Goal: Information Seeking & Learning: Learn about a topic

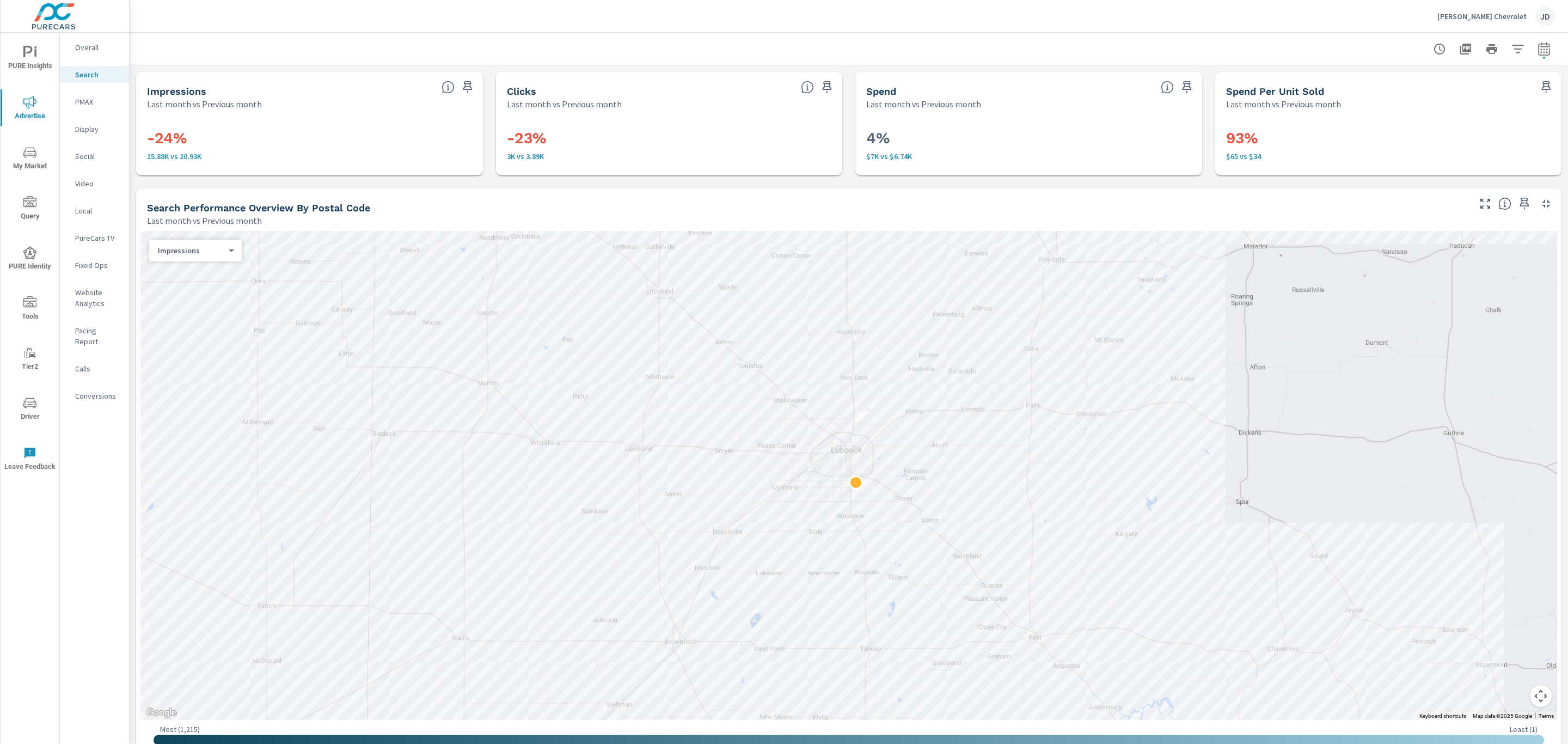
scroll to position [827, 0]
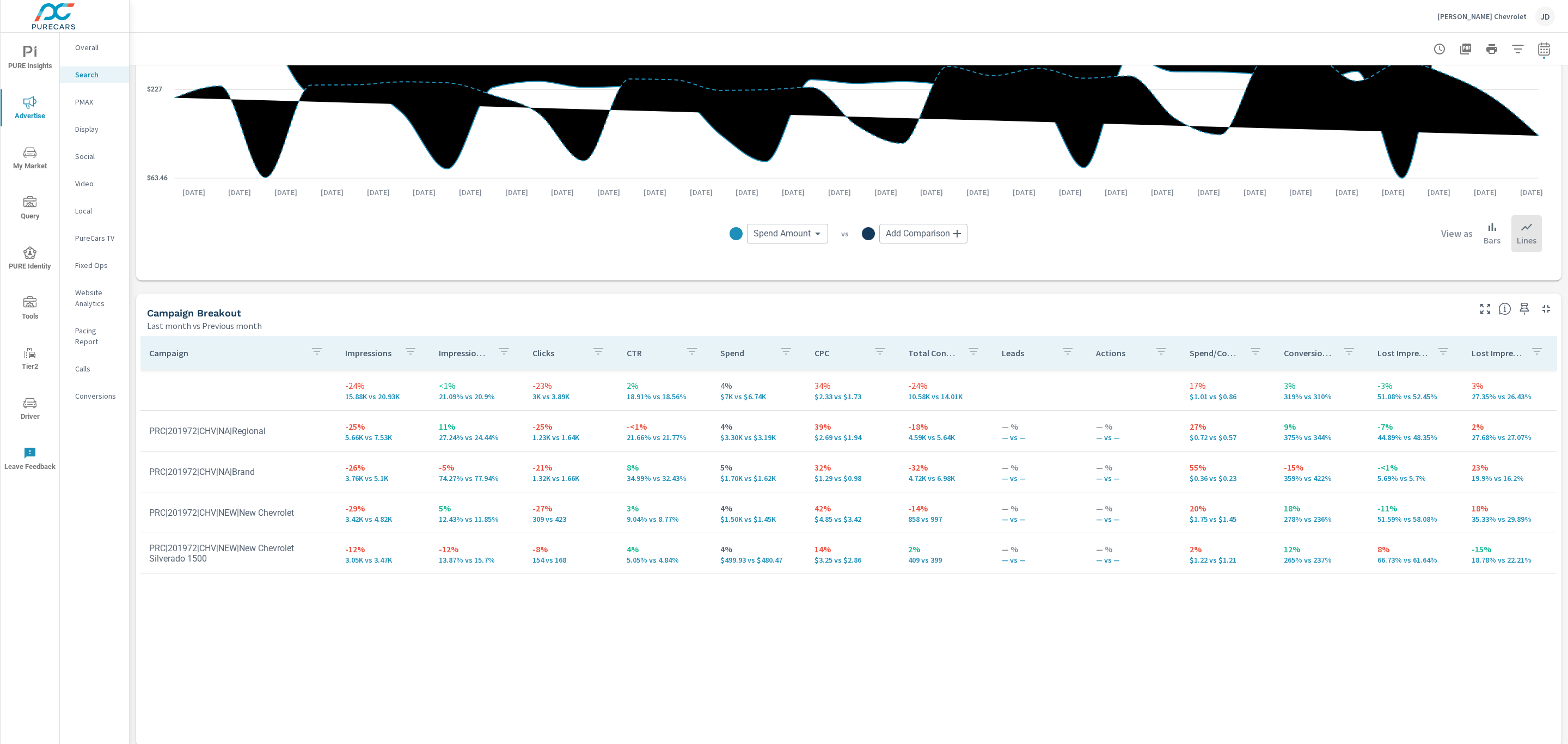
drag, startPoint x: 1093, startPoint y: 654, endPoint x: 870, endPoint y: 510, distance: 265.5
click at [1092, 649] on div "Campaign Impressions Impression Share Clicks CTR Spend CPC Total Conversions Le…" at bounding box center [849, 531] width 1417 height 390
click at [88, 109] on div "PMAX" at bounding box center [94, 102] width 69 height 16
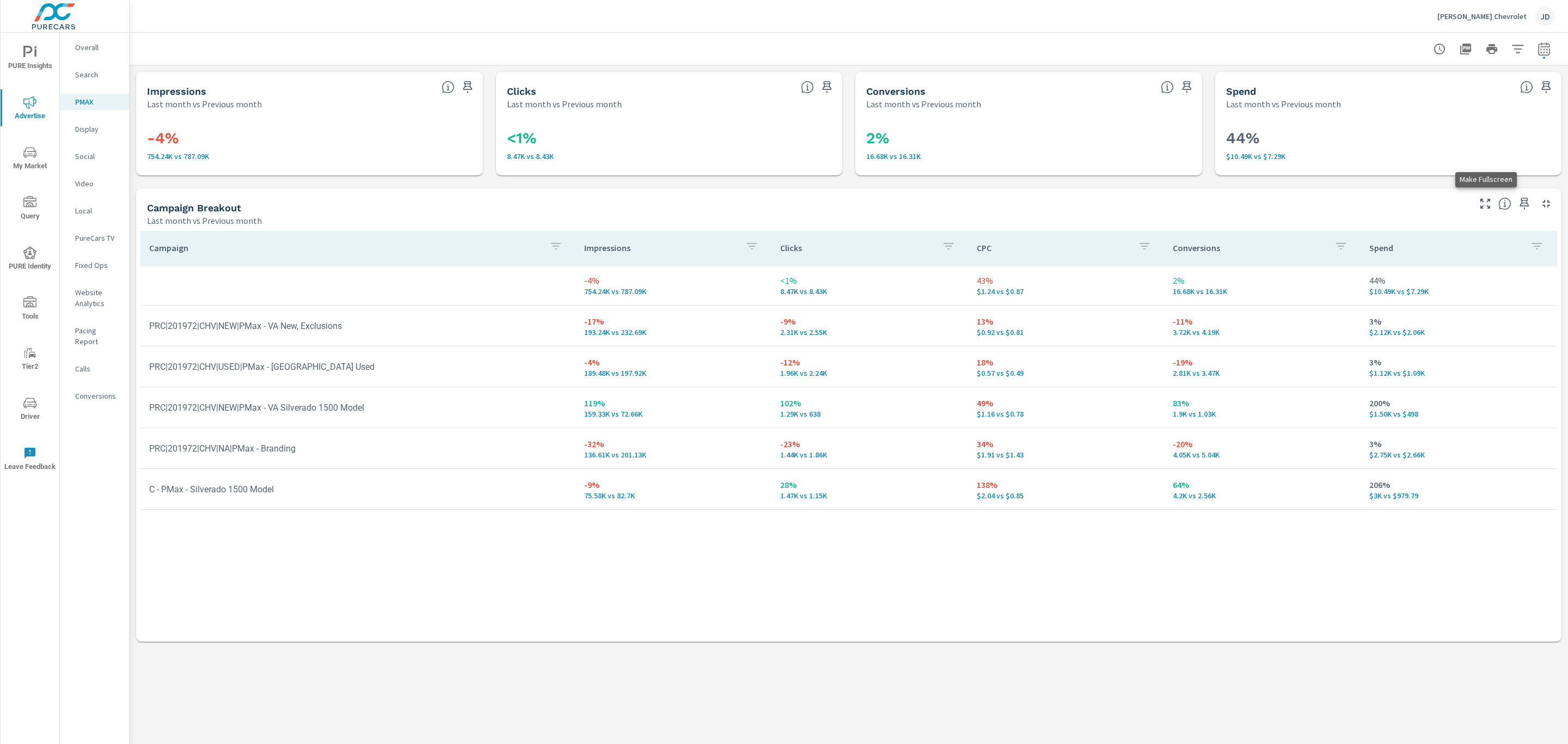
click at [1480, 205] on icon "button" at bounding box center [1485, 203] width 13 height 13
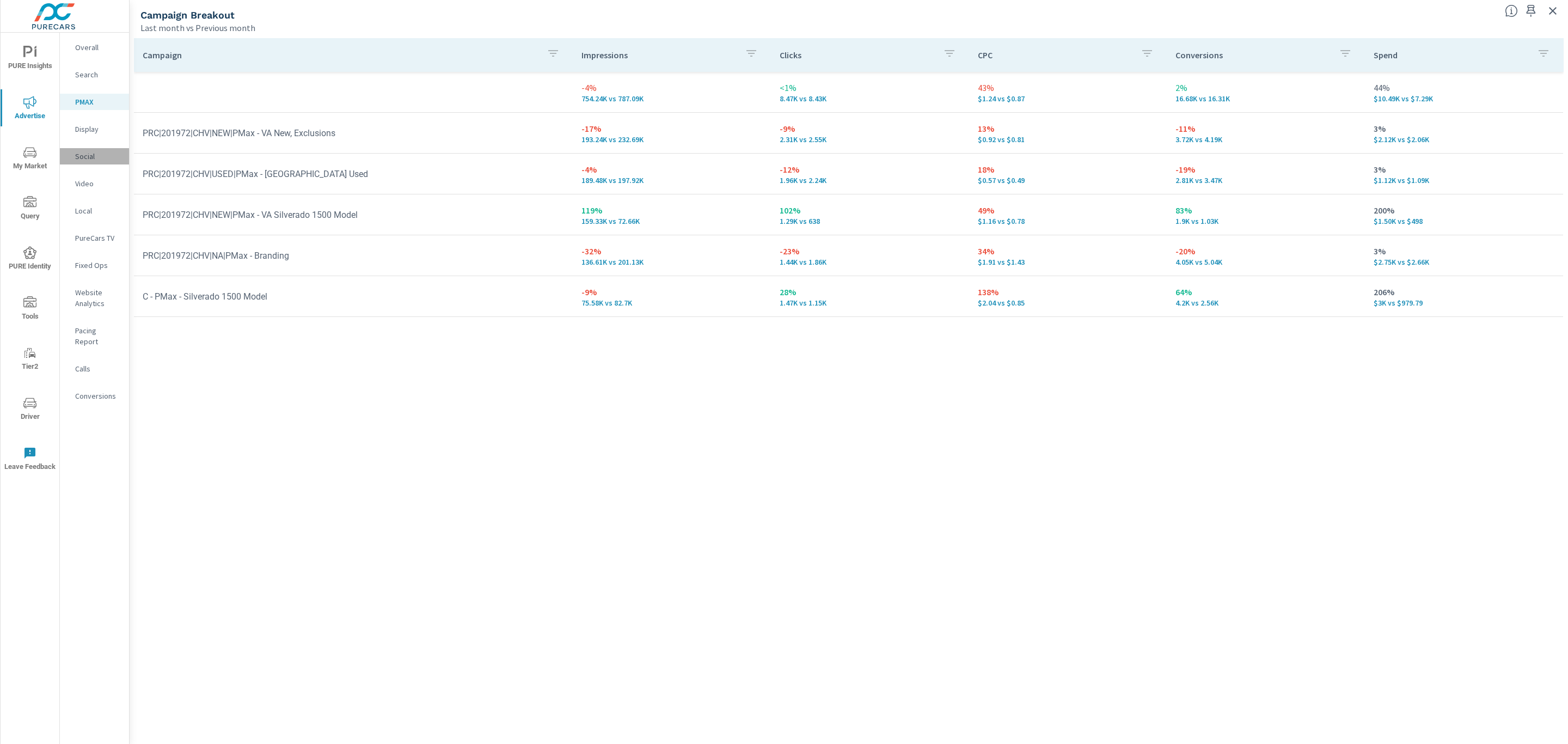
click at [93, 155] on p "Social" at bounding box center [98, 157] width 45 height 11
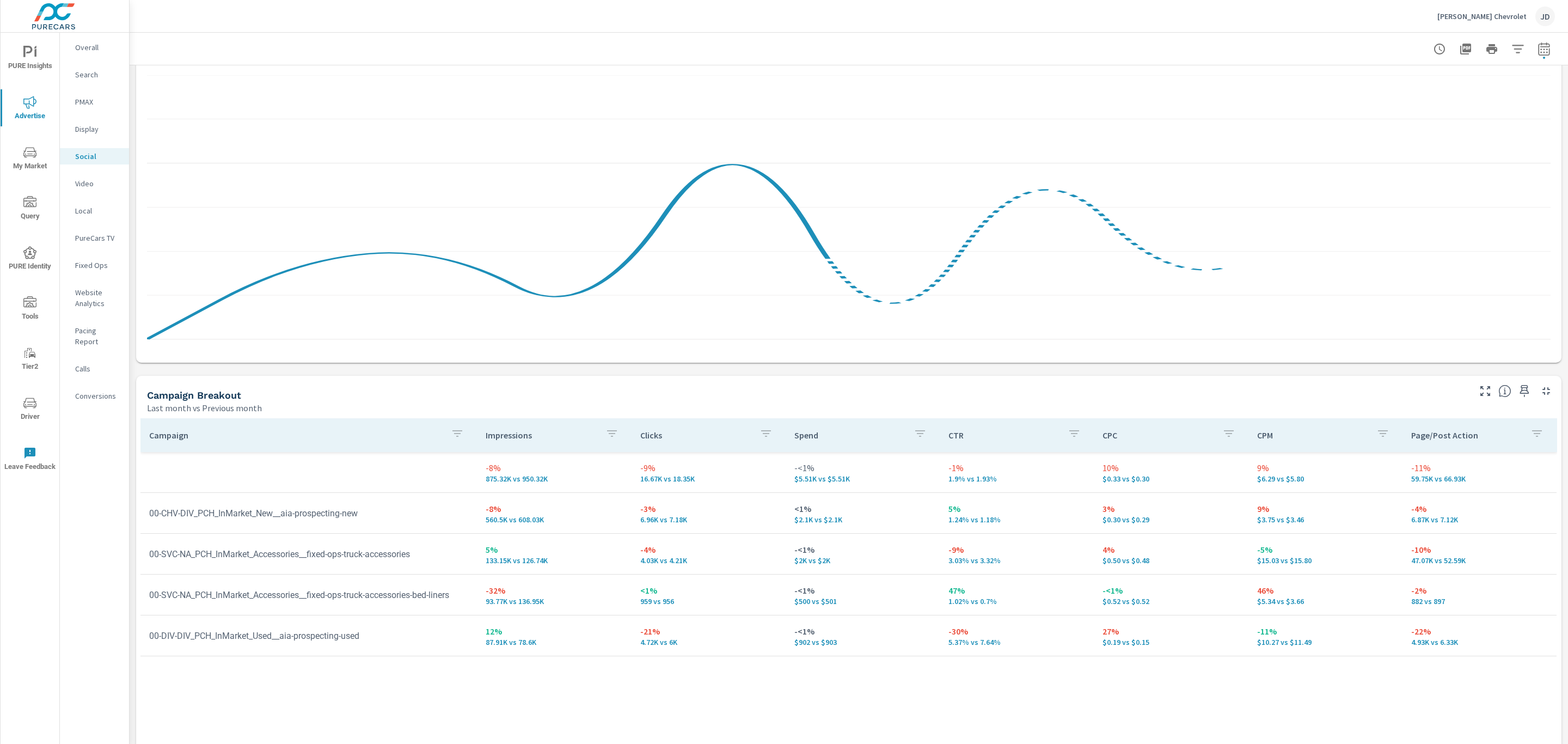
scroll to position [164, 0]
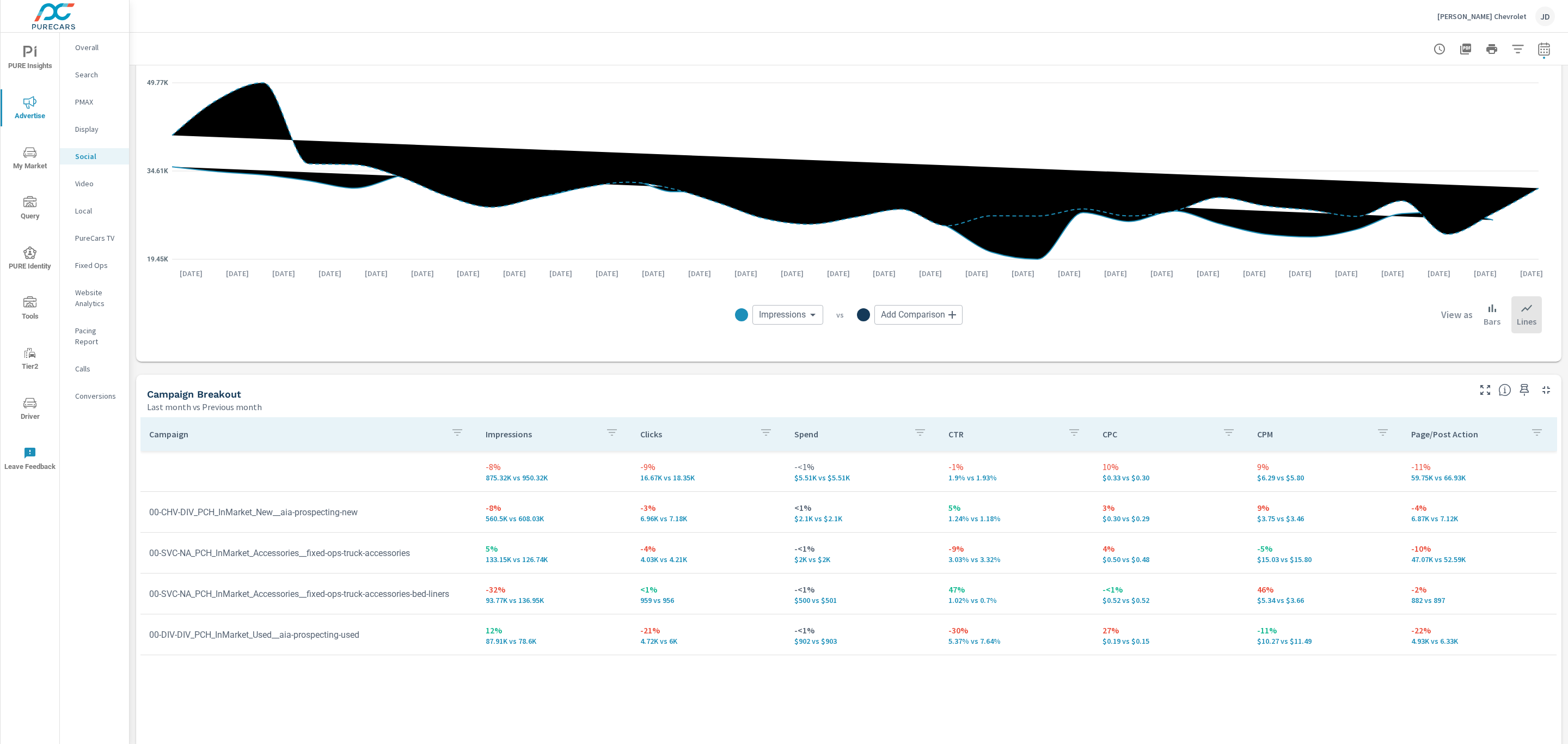
click at [1479, 389] on icon "button" at bounding box center [1485, 390] width 13 height 13
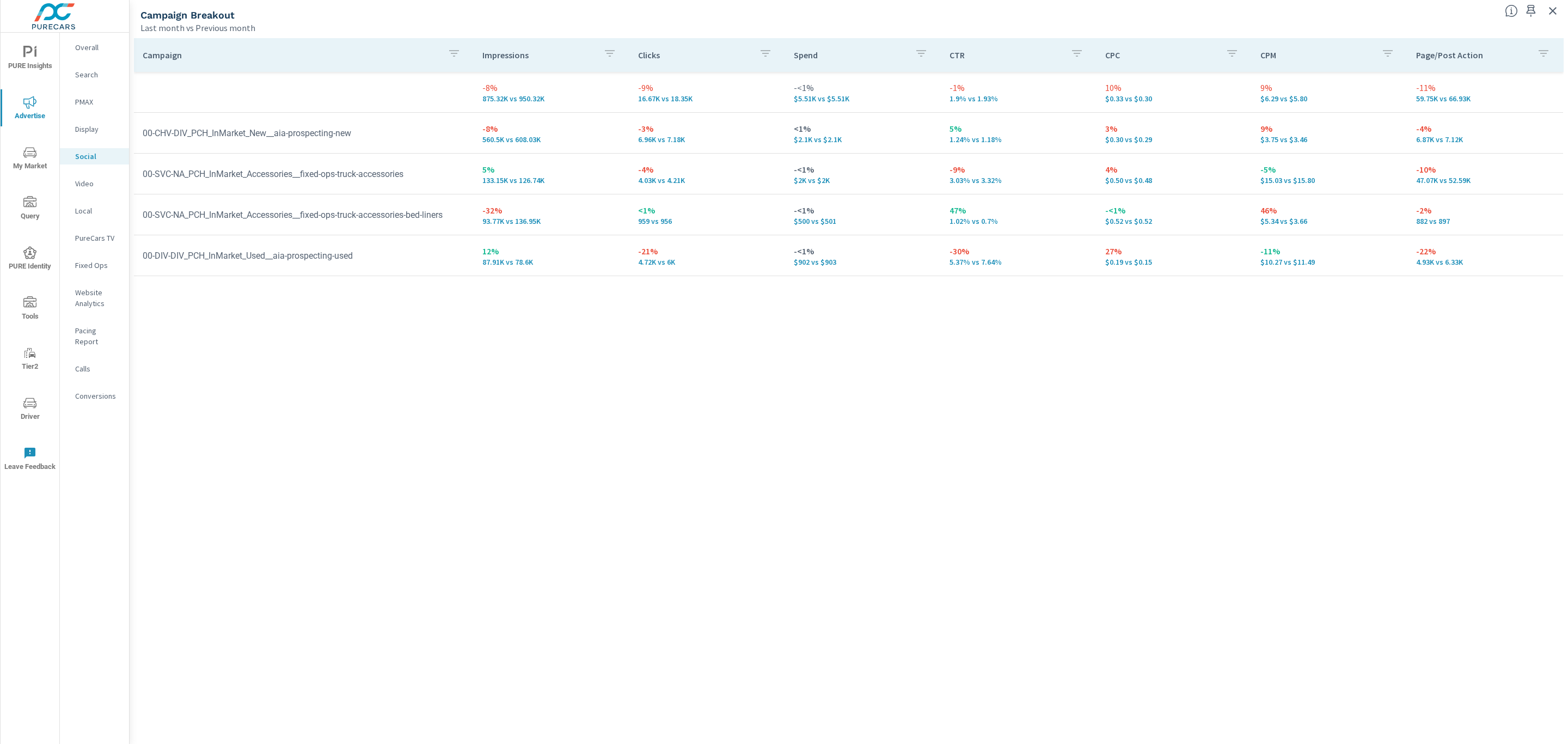
click at [38, 156] on span "My Market" at bounding box center [30, 159] width 52 height 27
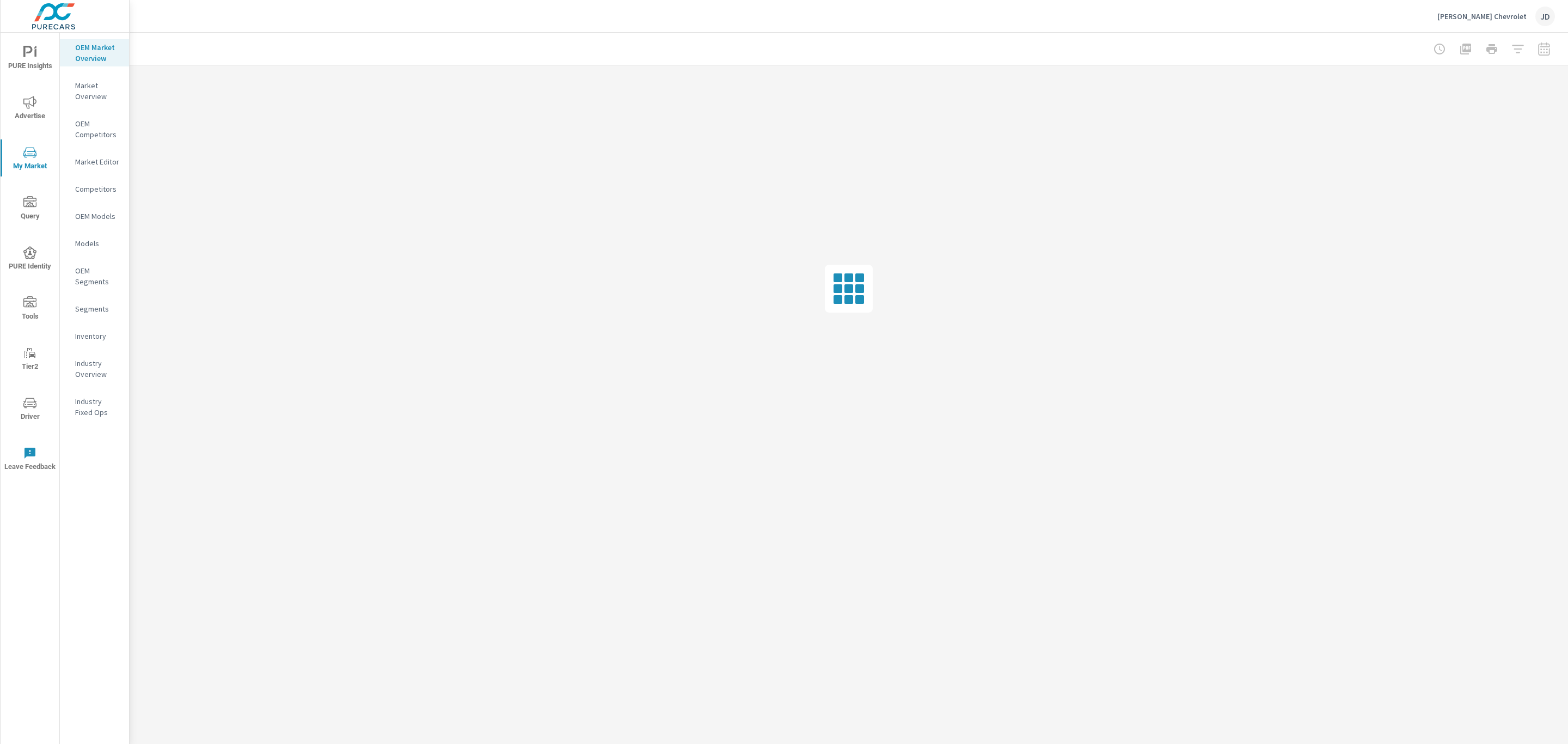
click at [88, 329] on div "Inventory" at bounding box center [94, 336] width 69 height 16
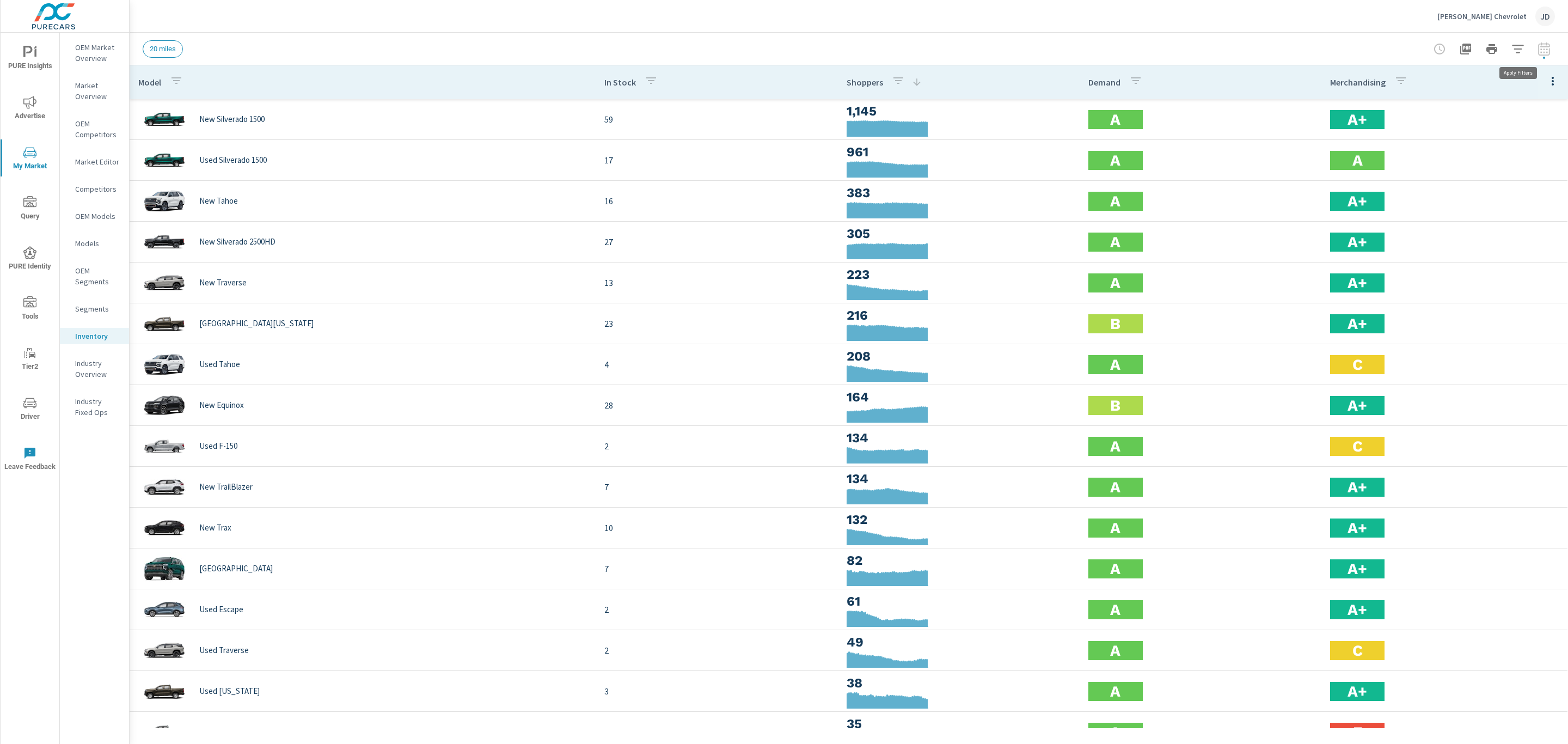
click at [1516, 52] on icon "button" at bounding box center [1518, 49] width 13 height 13
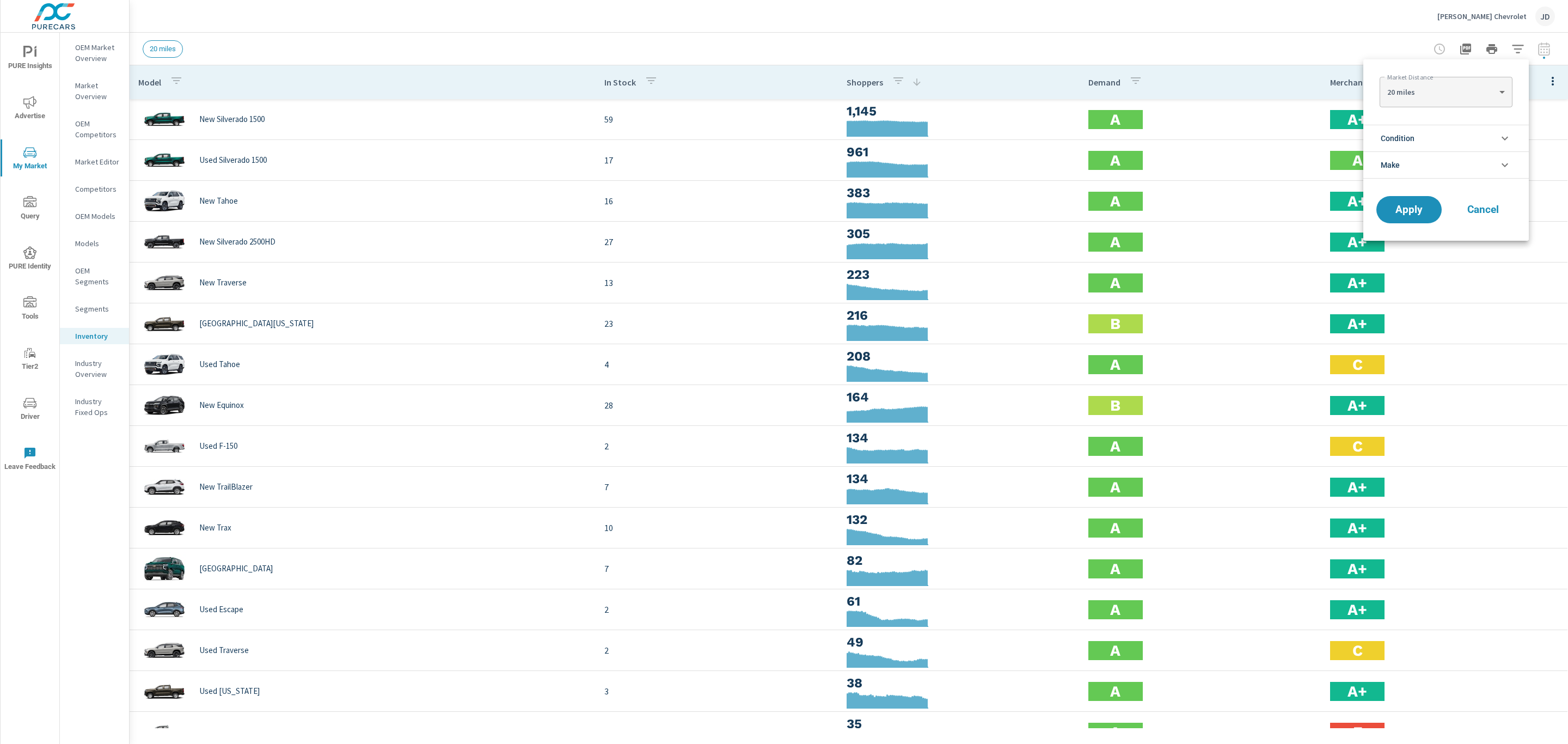
click at [1497, 139] on li "Condition" at bounding box center [1446, 138] width 166 height 27
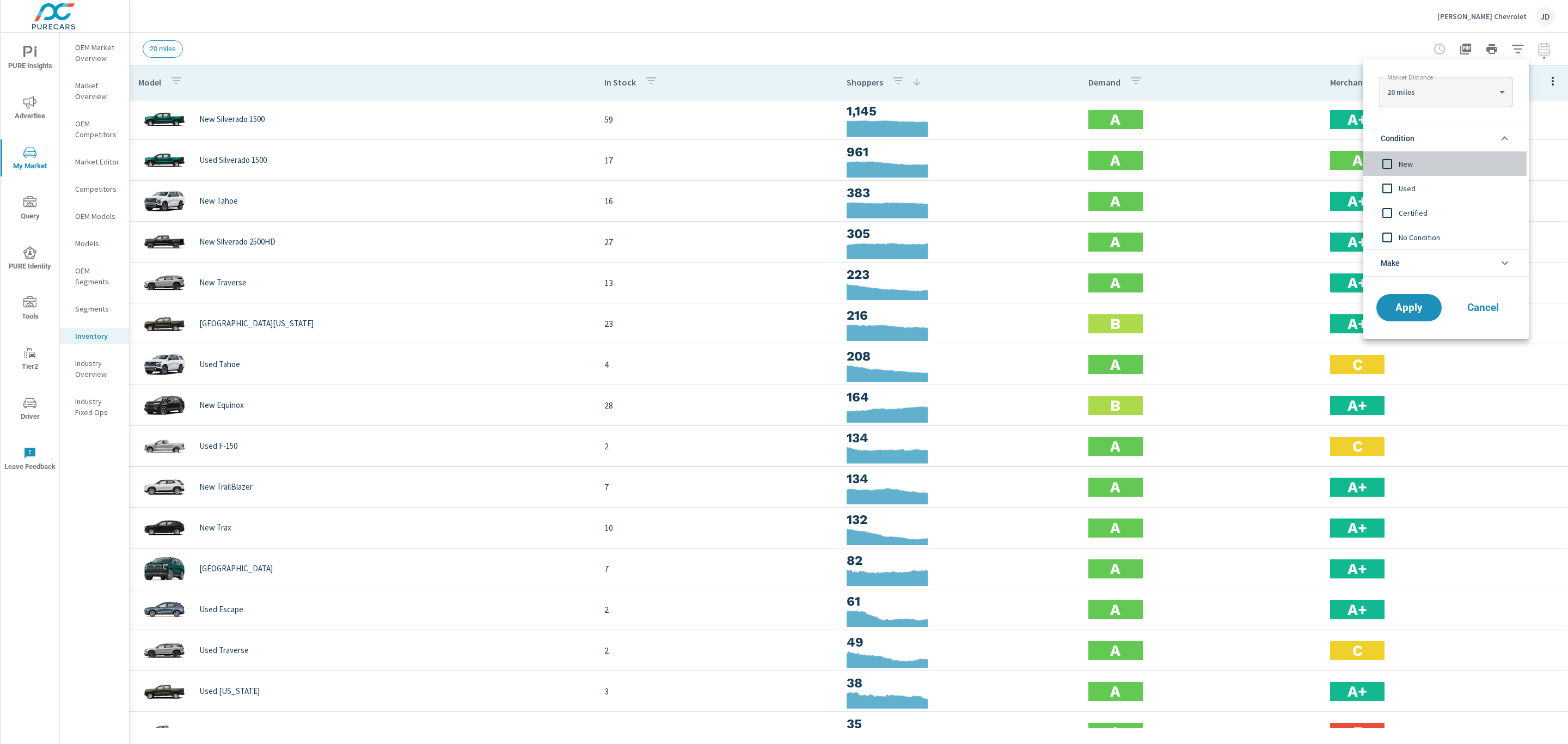
click at [1405, 169] on span "New" at bounding box center [1459, 164] width 120 height 13
click at [1391, 307] on span "Apply" at bounding box center [1409, 308] width 45 height 10
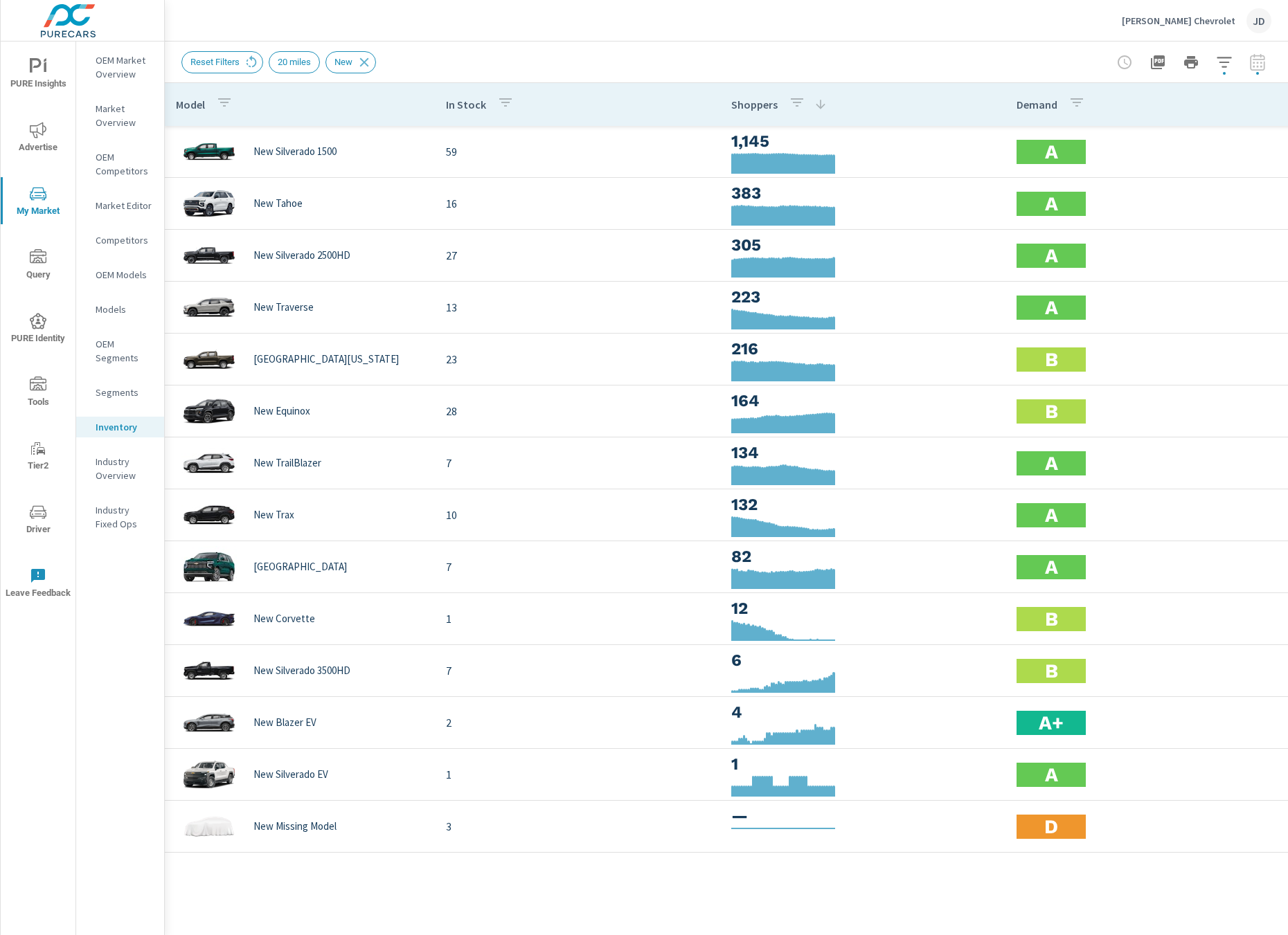
click at [939, 52] on div "Reset Filters 20 miles New" at bounding box center [630, 62] width 896 height 22
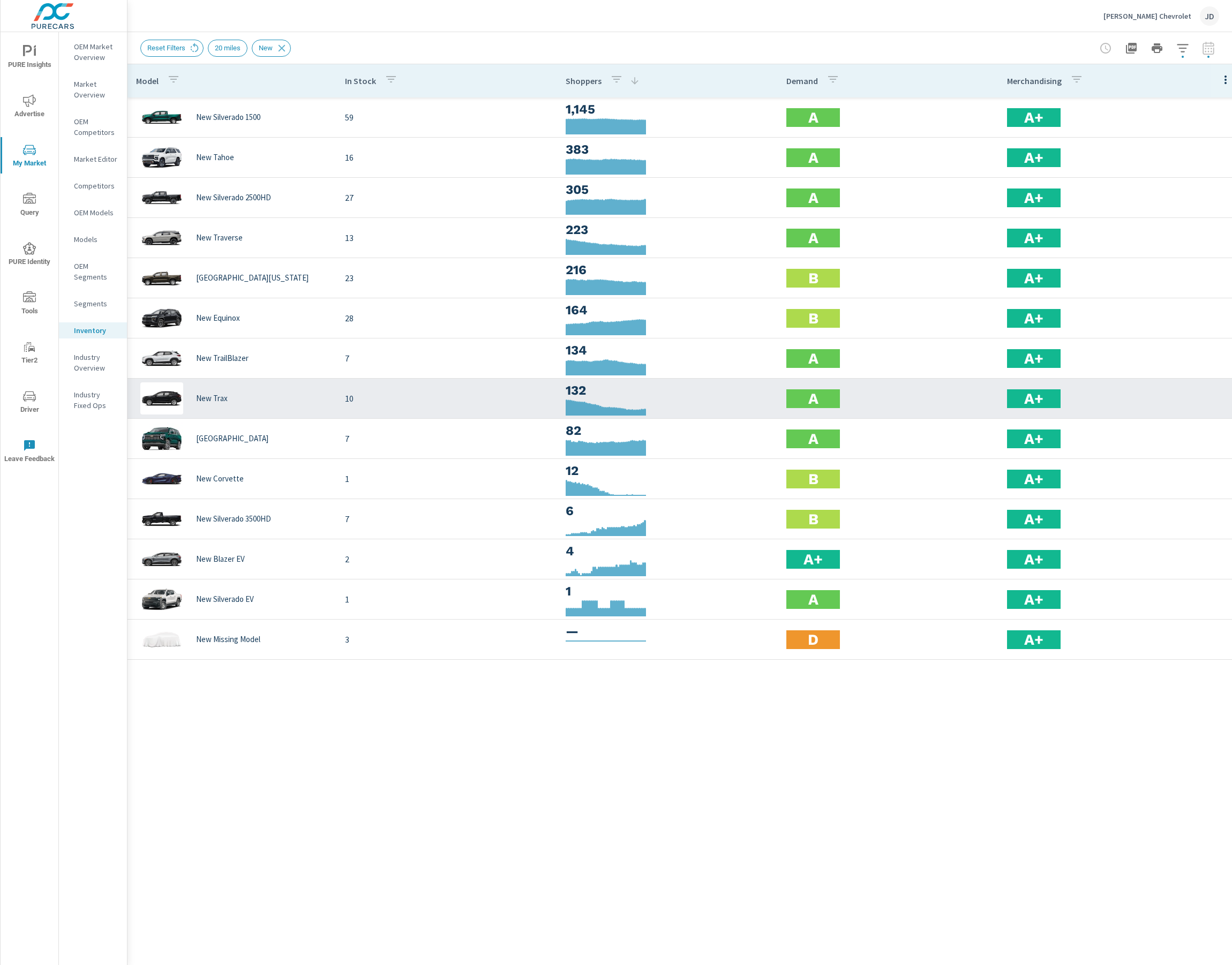
drag, startPoint x: 839, startPoint y: 856, endPoint x: 969, endPoint y: 396, distance: 478.0
click at [838, 731] on div "Model In Stock Shoppers Demand Merchandising New Silverado 1500 59 1,145 A A+ N…" at bounding box center [679, 506] width 1104 height 885
